Goal: Task Accomplishment & Management: Use online tool/utility

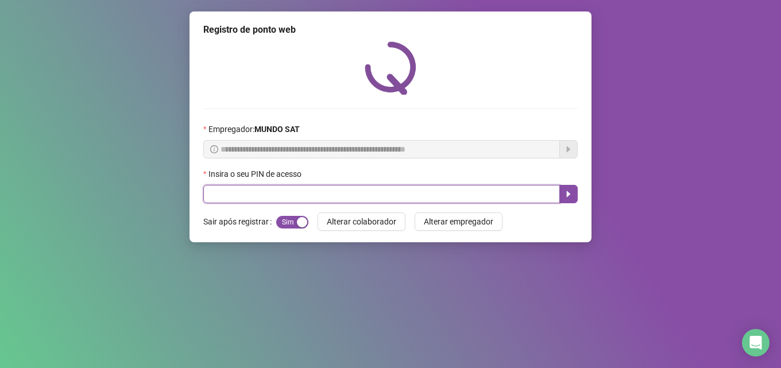
click at [279, 189] on input "text" at bounding box center [381, 194] width 356 height 18
click at [285, 197] on input "text" at bounding box center [381, 194] width 356 height 18
type input "*****"
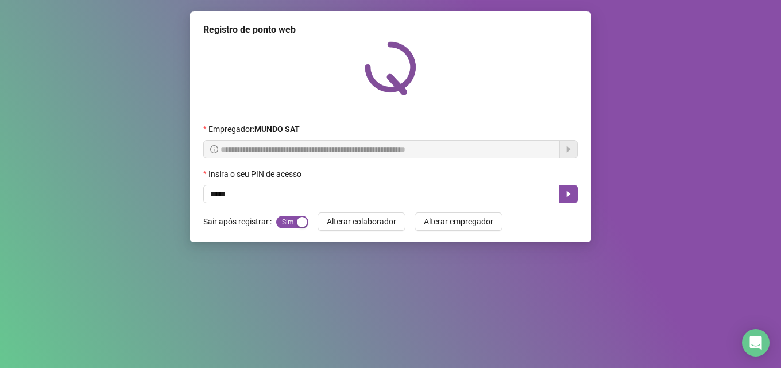
drag, startPoint x: 0, startPoint y: 272, endPoint x: 23, endPoint y: 265, distance: 23.8
click at [565, 197] on icon "caret-right" at bounding box center [568, 193] width 9 height 9
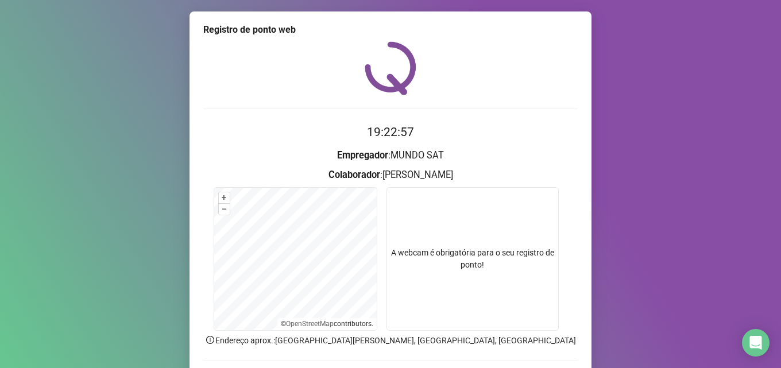
scroll to position [80, 0]
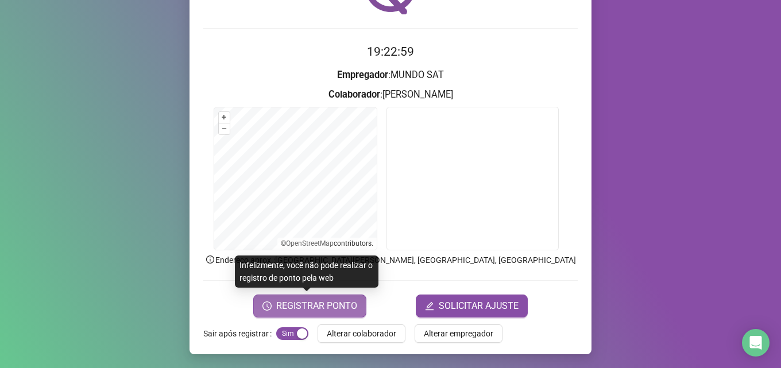
click at [311, 307] on span "REGISTRAR PONTO" at bounding box center [316, 306] width 81 height 14
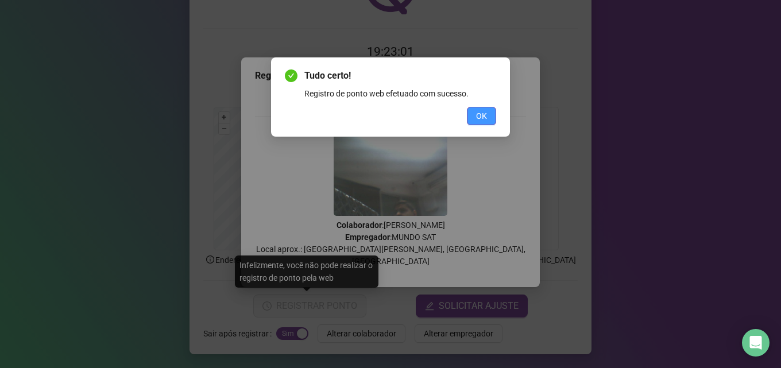
click at [484, 115] on span "OK" at bounding box center [481, 116] width 11 height 13
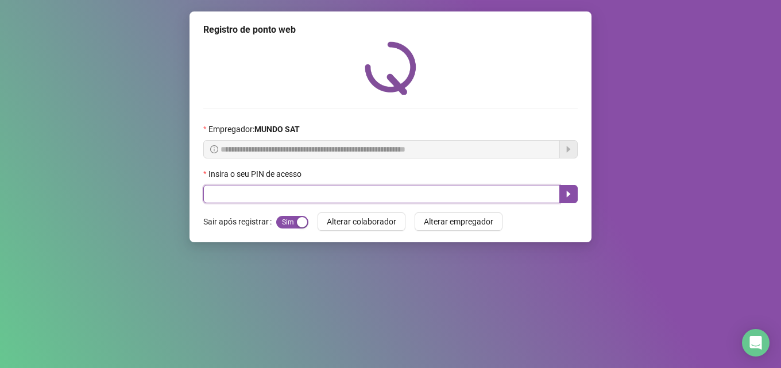
click at [252, 193] on input "text" at bounding box center [381, 194] width 356 height 18
type input "*****"
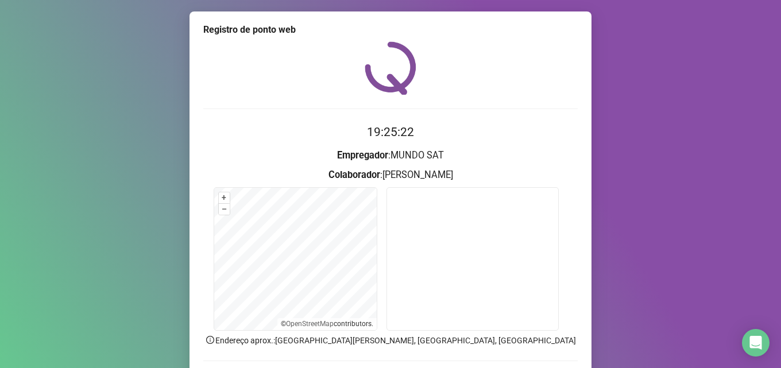
scroll to position [80, 0]
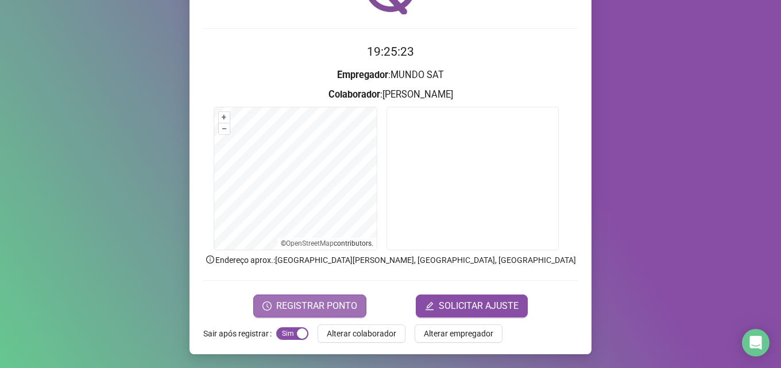
click at [280, 303] on span "REGISTRAR PONTO" at bounding box center [316, 306] width 81 height 14
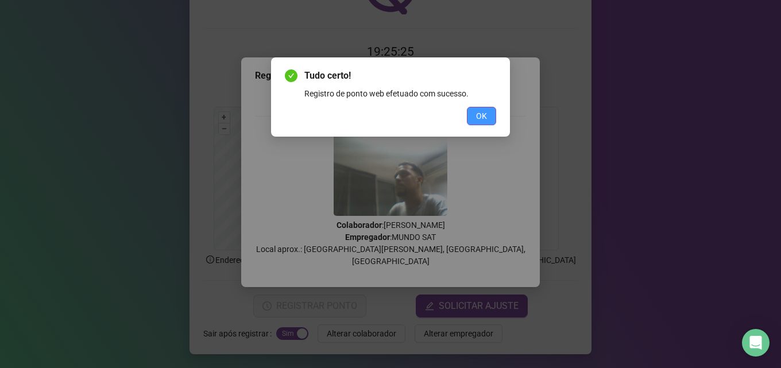
click at [484, 114] on span "OK" at bounding box center [481, 116] width 11 height 13
